Goal: Task Accomplishment & Management: Manage account settings

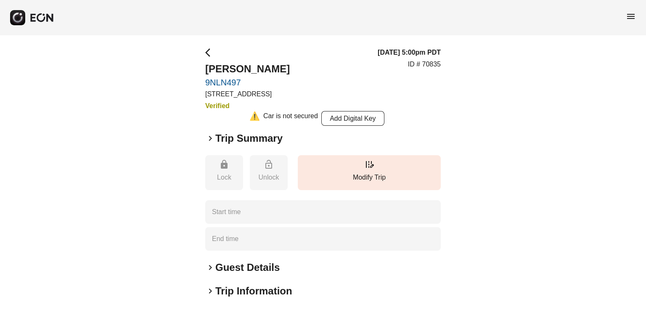
type time "**********"
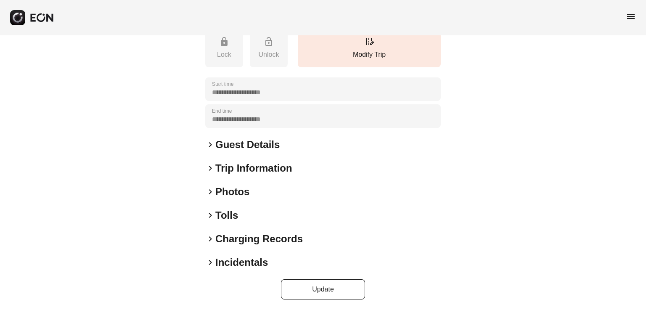
scroll to position [40, 0]
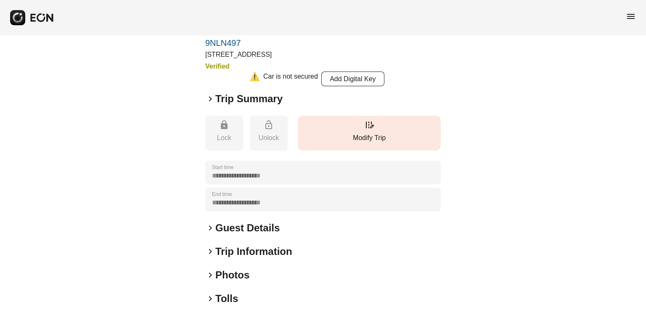
click at [348, 120] on button "edit_road Modify Trip" at bounding box center [369, 133] width 143 height 35
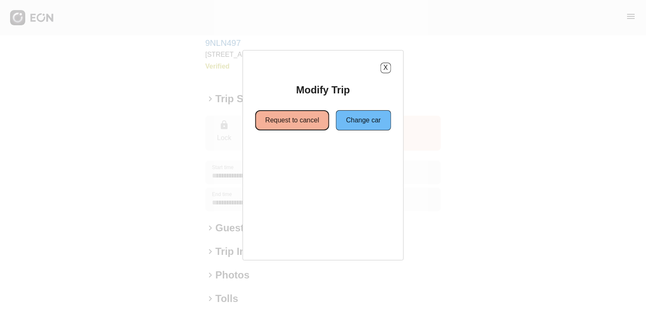
click at [282, 114] on button "Request to cancel" at bounding box center [292, 120] width 74 height 20
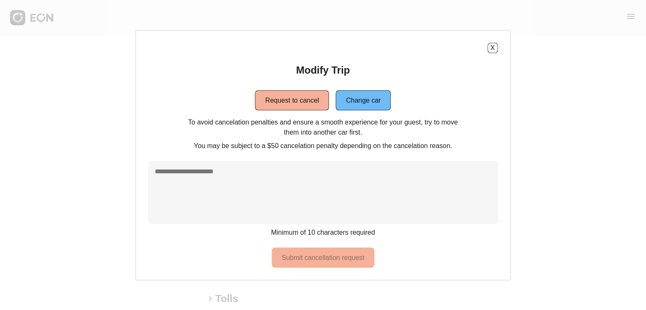
click at [204, 172] on textarea at bounding box center [323, 192] width 350 height 63
drag, startPoint x: 243, startPoint y: 172, endPoint x: 90, endPoint y: 167, distance: 153.1
click at [90, 167] on div "X Modify Trip Request to cancel Change car To avoid cancelation penalties and e…" at bounding box center [323, 155] width 646 height 310
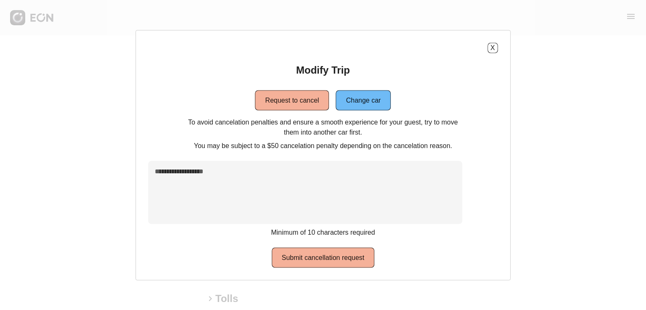
click at [255, 167] on textarea "**********" at bounding box center [305, 192] width 314 height 63
type textarea "**********"
click at [487, 48] on button "X" at bounding box center [492, 47] width 11 height 11
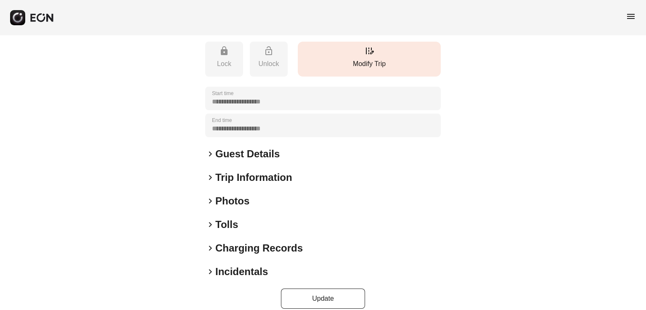
scroll to position [124, 0]
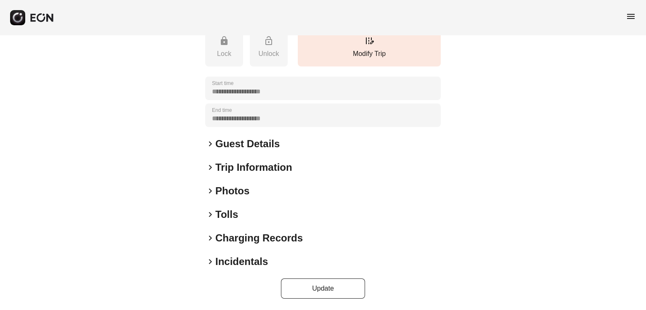
click at [250, 148] on h2 "Guest Details" at bounding box center [247, 143] width 64 height 13
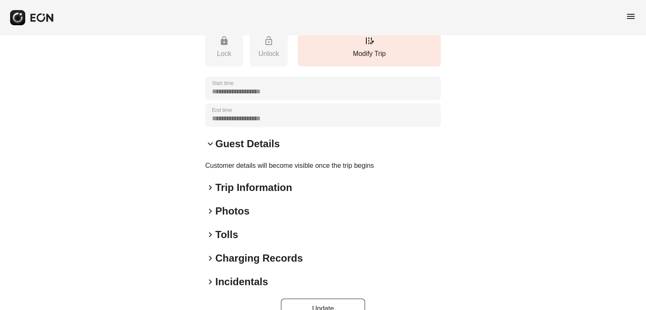
scroll to position [0, 0]
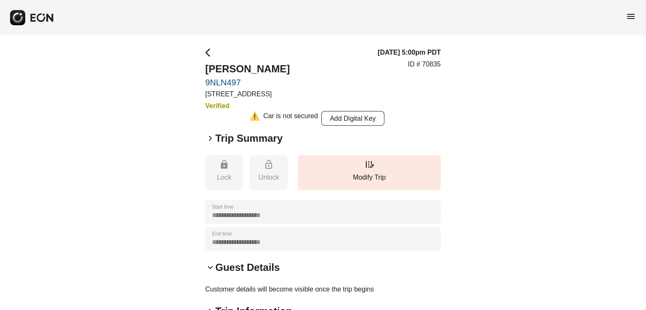
click at [233, 136] on h2 "Trip Summary" at bounding box center [248, 138] width 67 height 13
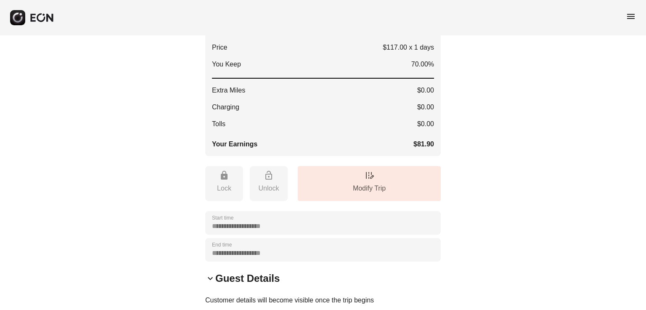
scroll to position [168, 0]
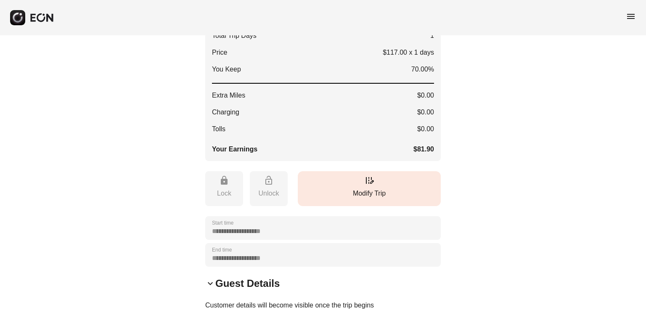
click at [391, 174] on button "edit_road Modify Trip" at bounding box center [369, 188] width 143 height 35
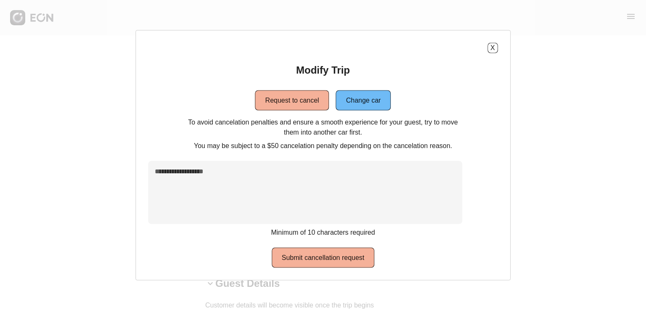
click at [273, 161] on textarea "**********" at bounding box center [305, 192] width 314 height 63
drag, startPoint x: 247, startPoint y: 175, endPoint x: 215, endPoint y: 173, distance: 32.0
click at [215, 173] on textarea "**********" at bounding box center [305, 192] width 314 height 63
type textarea "**********"
click at [352, 251] on button "Submit cancellation request" at bounding box center [323, 257] width 103 height 20
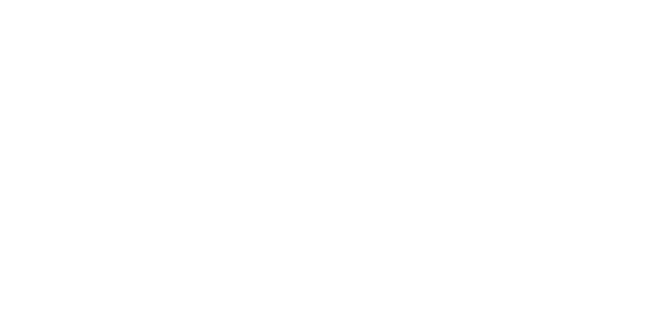
scroll to position [0, 0]
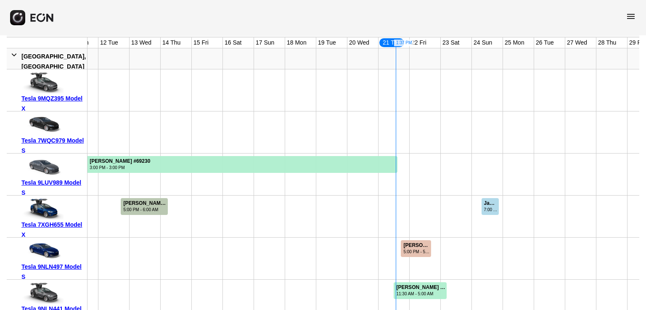
scroll to position [126, 0]
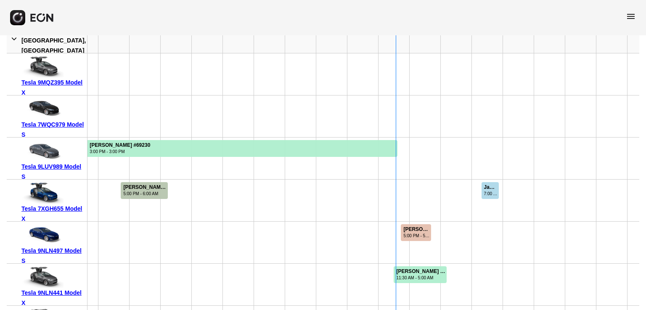
click at [68, 249] on div "Tesla 9NLN497 Model S" at bounding box center [52, 256] width 63 height 20
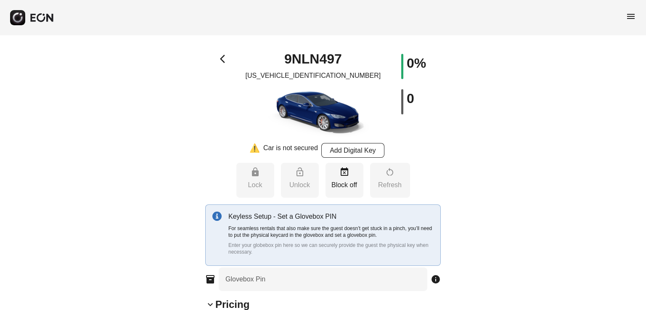
type input "**********"
type Seats "*"
type Pin "****"
type Rate "***"
type Book "*"
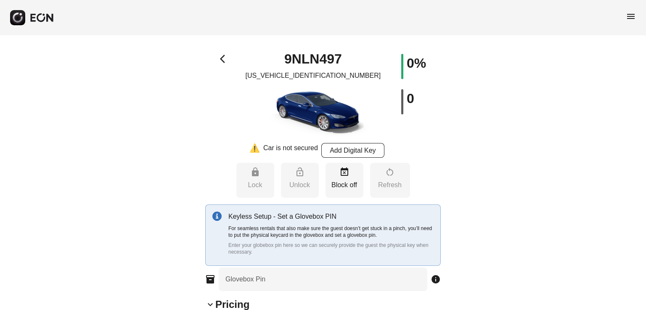
type Plate "*******"
type Drive "****"
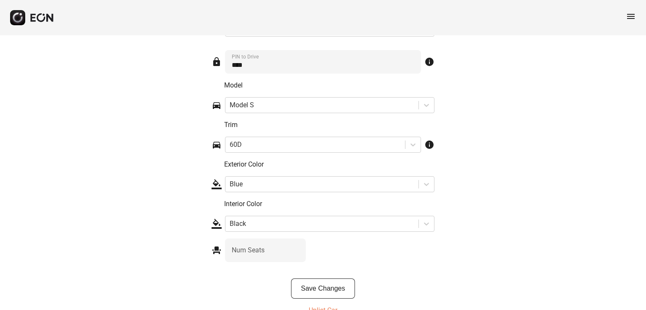
scroll to position [1332, 0]
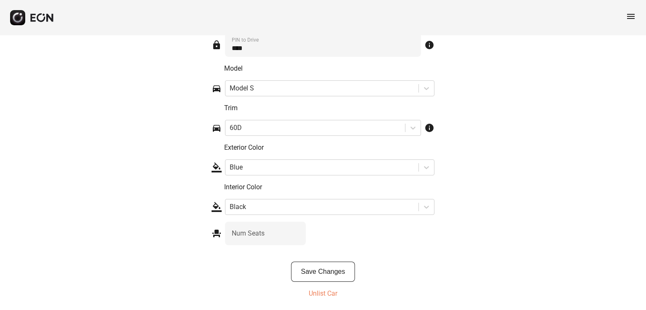
click at [334, 292] on p "Unlist Car" at bounding box center [323, 293] width 29 height 10
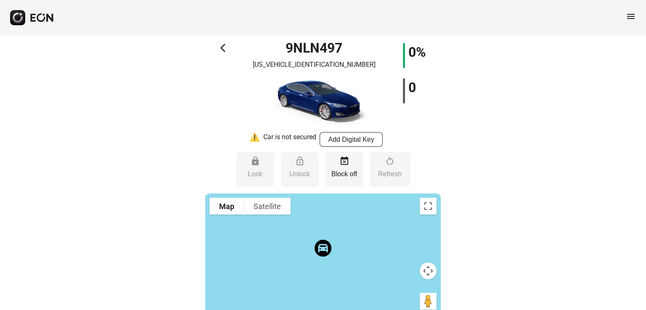
scroll to position [0, 0]
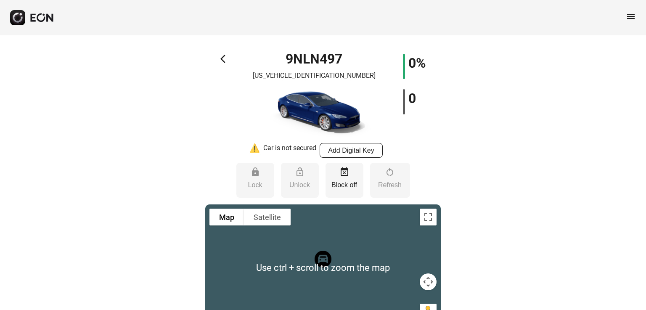
click at [631, 12] on span "menu" at bounding box center [631, 16] width 10 height 10
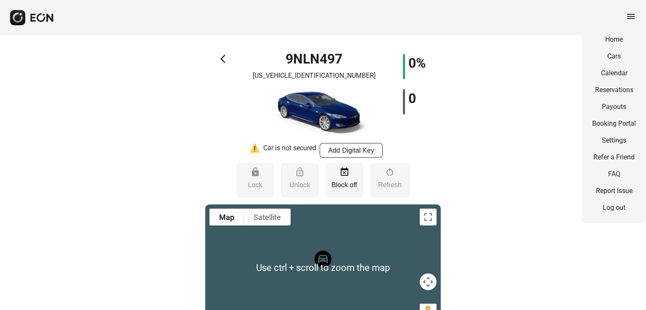
click at [217, 55] on div "arrow_back_ios 9NLN497 5YJSA1E22GF168871 0% 0" at bounding box center [322, 98] width 235 height 89
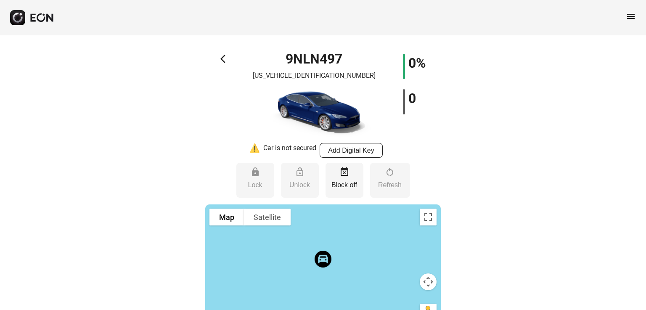
click at [218, 55] on div "arrow_back_ios 9NLN497 5YJSA1E22GF168871 0% 0" at bounding box center [322, 98] width 235 height 89
click at [634, 17] on span "menu" at bounding box center [631, 16] width 10 height 10
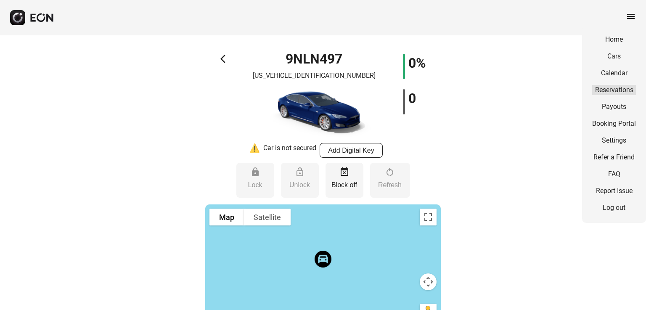
click at [624, 94] on link "Reservations" at bounding box center [614, 90] width 44 height 10
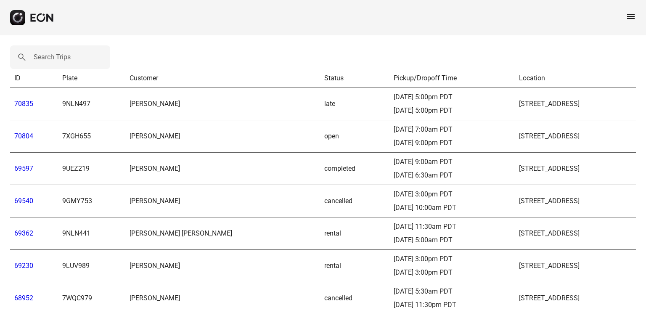
click at [26, 105] on link "70835" at bounding box center [23, 104] width 19 height 8
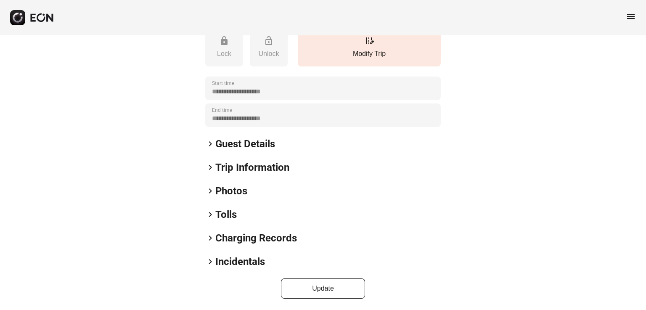
scroll to position [40, 0]
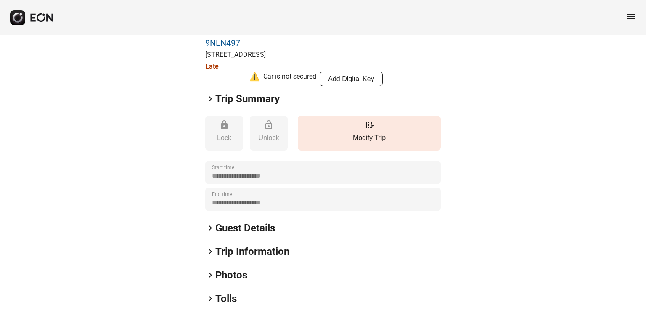
click at [240, 97] on h2 "Trip Summary" at bounding box center [247, 98] width 64 height 13
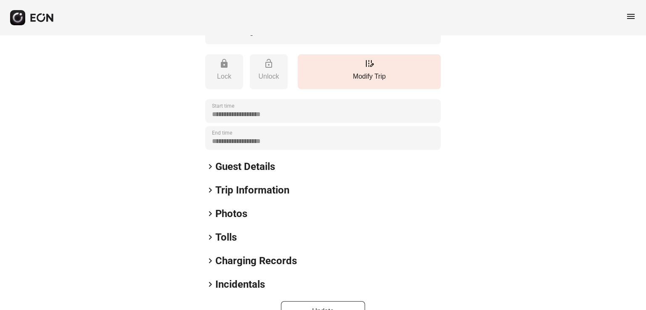
scroll to position [292, 0]
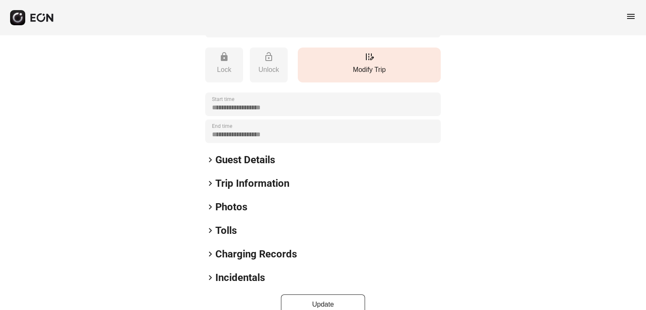
click at [341, 73] on p "Modify Trip" at bounding box center [369, 70] width 135 height 10
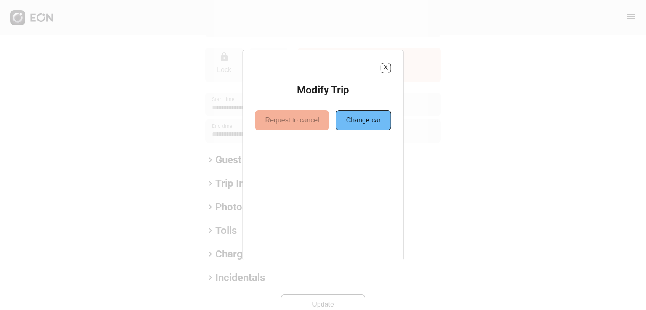
click at [288, 119] on div "Request to cancel" at bounding box center [292, 120] width 74 height 20
click at [391, 67] on button "X" at bounding box center [385, 68] width 11 height 11
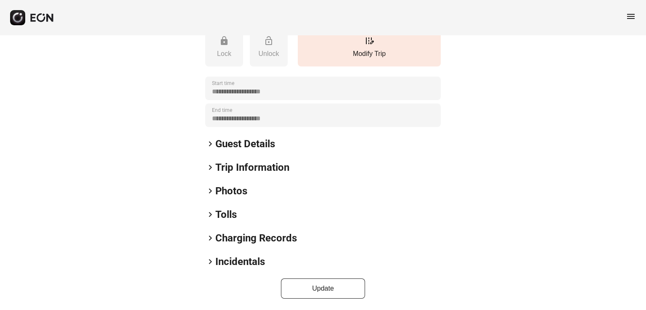
click at [248, 143] on h2 "Guest Details" at bounding box center [245, 143] width 60 height 13
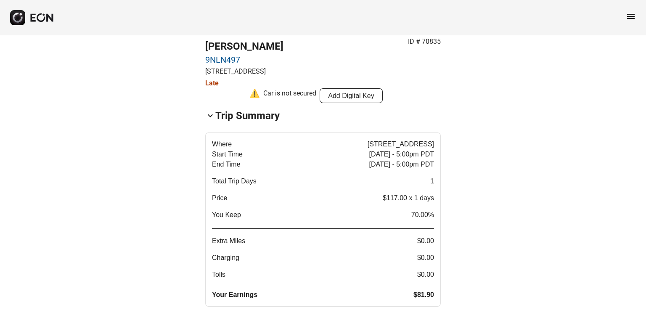
scroll to position [0, 0]
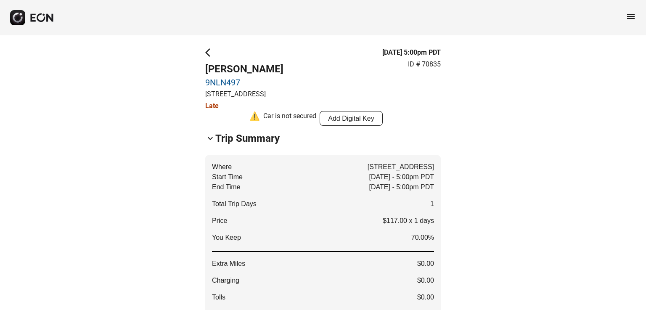
click at [230, 141] on h2 "Trip Summary" at bounding box center [247, 138] width 64 height 13
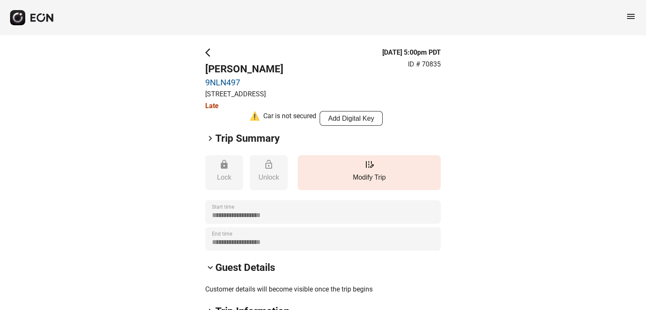
click at [208, 52] on span "arrow_back_ios" at bounding box center [210, 53] width 10 height 10
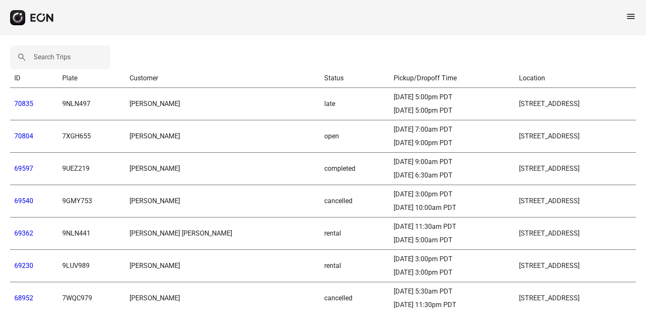
click at [23, 103] on link "70835" at bounding box center [23, 104] width 19 height 8
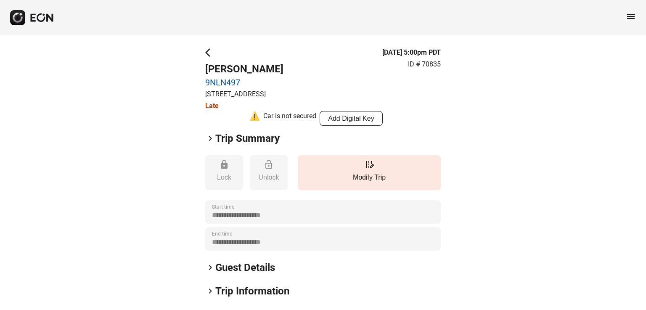
click at [628, 18] on span "menu" at bounding box center [631, 16] width 10 height 10
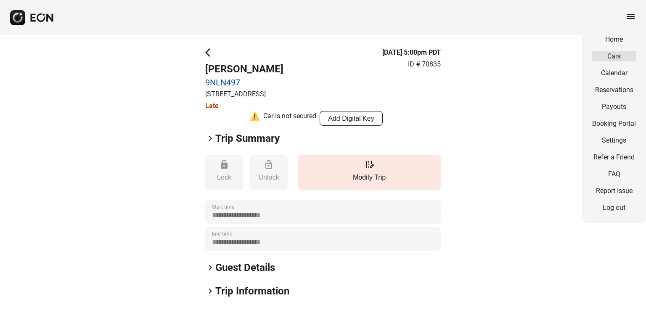
click at [621, 55] on link "Cars" at bounding box center [614, 56] width 44 height 10
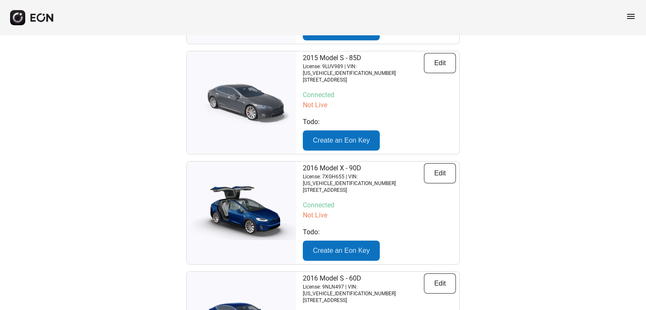
scroll to position [378, 0]
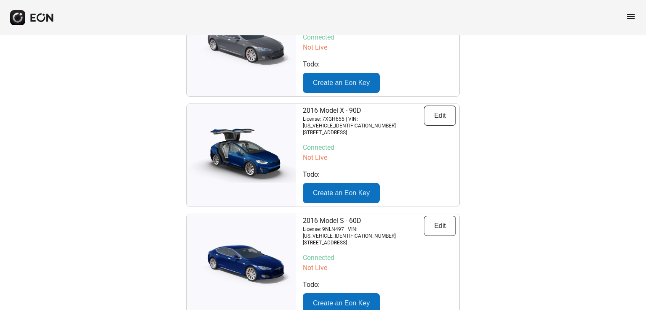
click at [263, 238] on img at bounding box center [241, 265] width 109 height 55
click at [629, 16] on span "menu" at bounding box center [631, 16] width 10 height 10
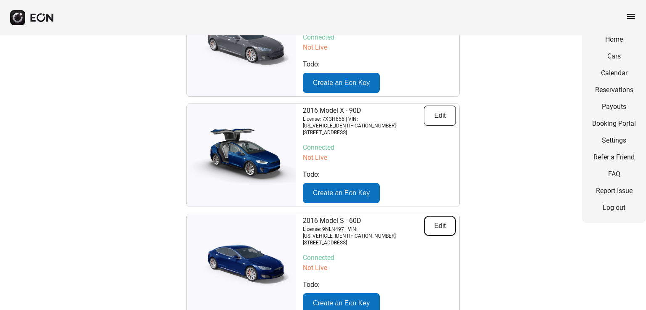
click at [455, 216] on button "Edit" at bounding box center [440, 226] width 32 height 20
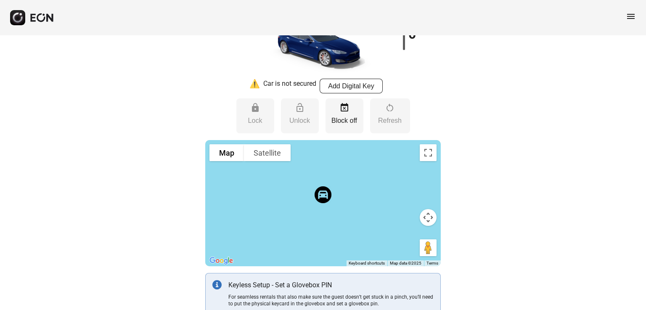
scroll to position [42, 0]
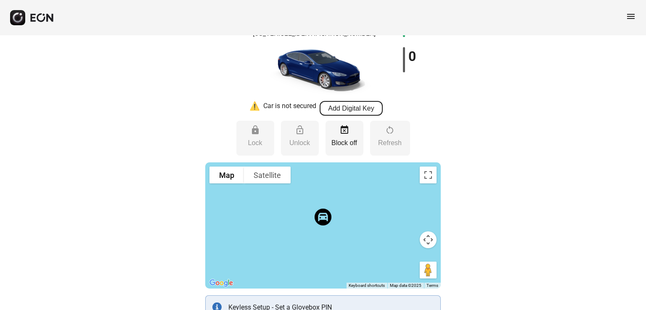
click at [365, 115] on button "Add Digital Key" at bounding box center [351, 108] width 63 height 15
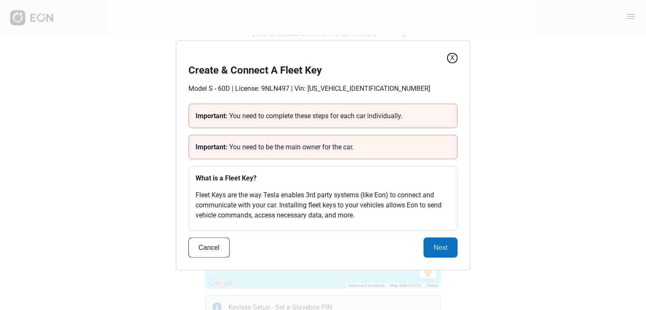
click at [454, 58] on button "X" at bounding box center [452, 58] width 11 height 11
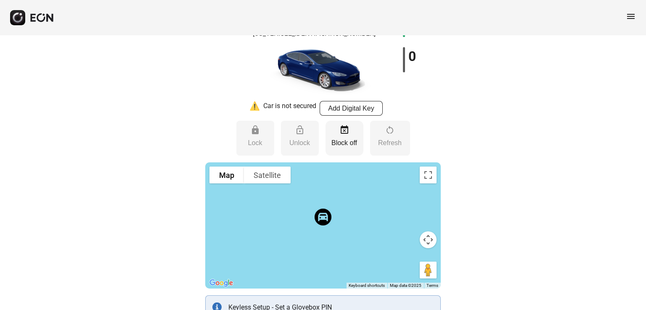
click at [340, 133] on span "event_busy" at bounding box center [344, 130] width 10 height 10
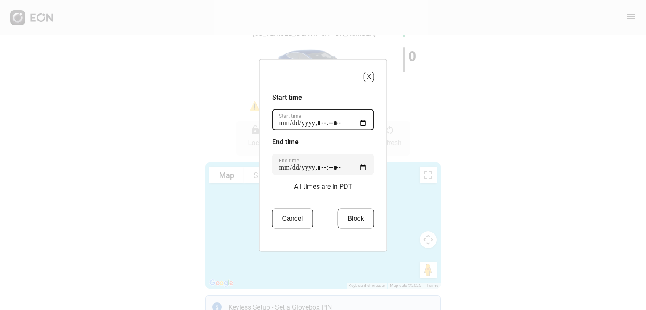
click at [366, 124] on time "Start time" at bounding box center [323, 119] width 102 height 21
type time "**********"
drag, startPoint x: 447, startPoint y: 111, endPoint x: 442, endPoint y: 117, distance: 8.3
click at [447, 111] on div "X Start time Start time End time End time All times are in PDT Cancel Block" at bounding box center [323, 155] width 646 height 310
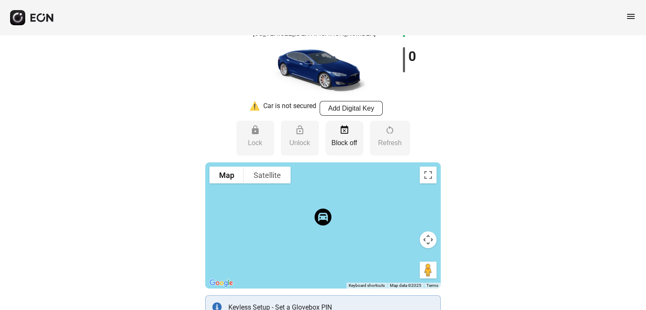
click at [351, 139] on p "Block off" at bounding box center [344, 143] width 29 height 10
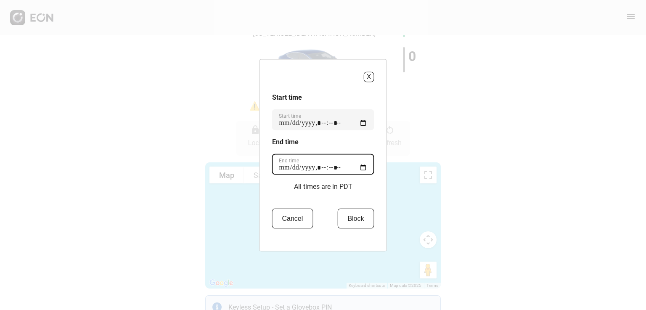
click at [361, 166] on time "End time" at bounding box center [323, 163] width 102 height 21
type time "**********"
click at [478, 156] on div "X Start time Start time End time End time All times are in PDT Cancel Block" at bounding box center [323, 155] width 646 height 310
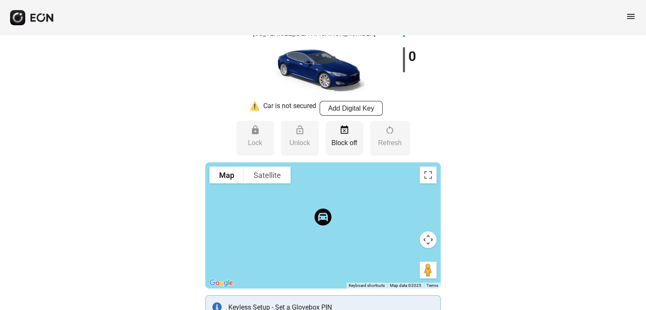
click at [339, 145] on p "Block off" at bounding box center [344, 143] width 29 height 10
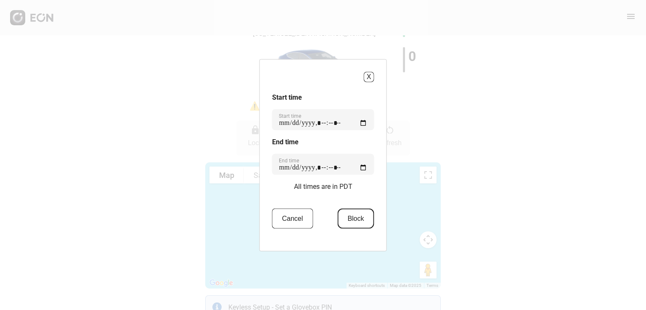
click at [343, 223] on button "Block" at bounding box center [355, 218] width 37 height 20
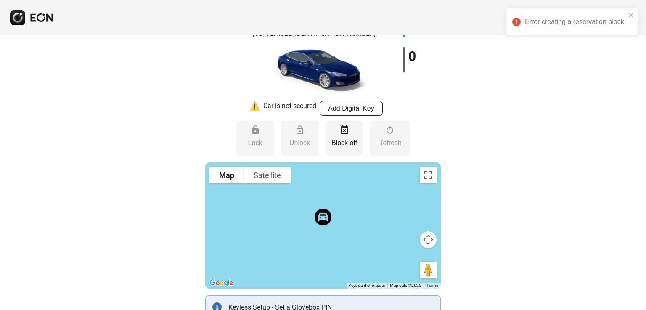
click at [350, 132] on button "event_busy Block off" at bounding box center [344, 138] width 38 height 35
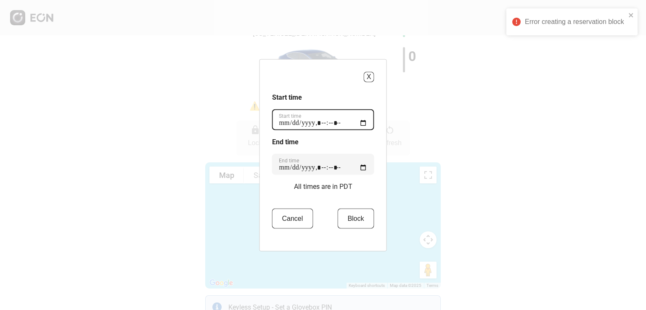
click at [364, 124] on time "Start time" at bounding box center [323, 119] width 102 height 21
type time "**********"
drag, startPoint x: 456, startPoint y: 74, endPoint x: 446, endPoint y: 90, distance: 19.0
click at [456, 74] on div "X Start time Start time End time End time All times are in PDT Cancel Block" at bounding box center [323, 155] width 646 height 310
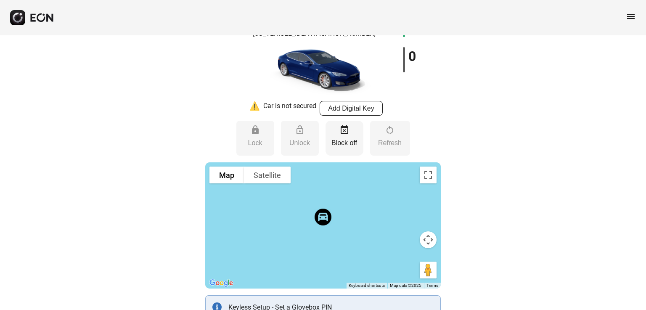
click at [344, 145] on p "Block off" at bounding box center [344, 143] width 29 height 10
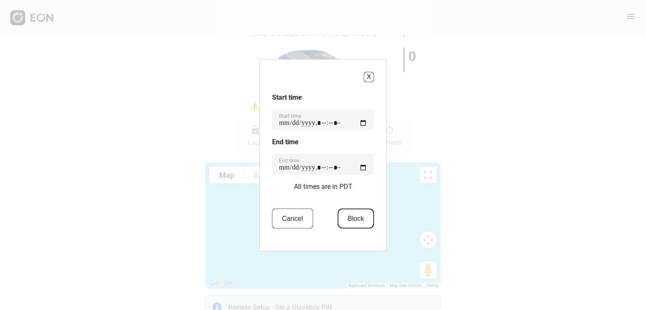
click at [360, 222] on button "Block" at bounding box center [355, 218] width 37 height 20
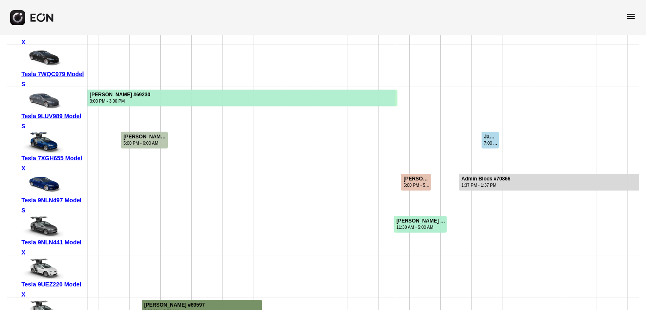
scroll to position [170, 0]
